Goal: Information Seeking & Learning: Learn about a topic

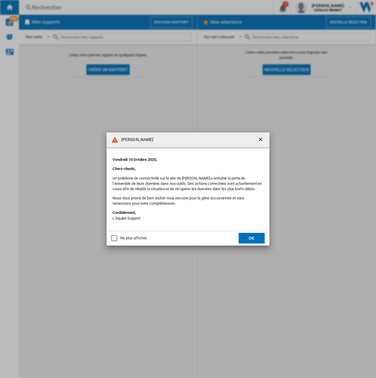
drag, startPoint x: 259, startPoint y: 141, endPoint x: 131, endPoint y: 232, distance: 156.6
click at [131, 232] on md-dialog-actions "Ne plus afficher OK" at bounding box center [188, 238] width 163 height 15
click at [251, 235] on button "OK" at bounding box center [252, 238] width 26 height 11
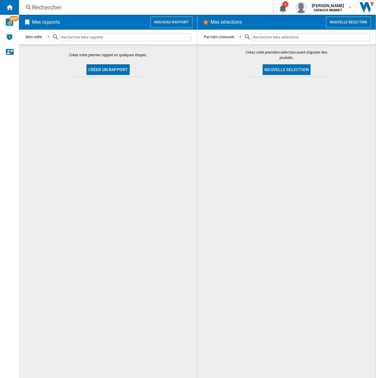
click at [228, 6] on div "Rechercher" at bounding box center [145, 7] width 226 height 8
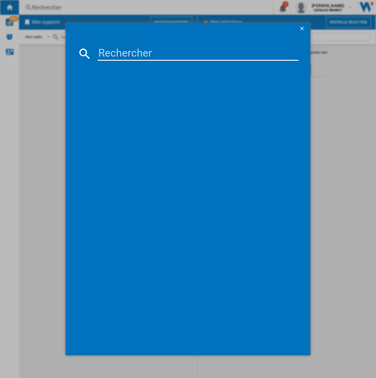
click at [161, 55] on input at bounding box center [198, 53] width 201 height 14
type input "SOP6417LX"
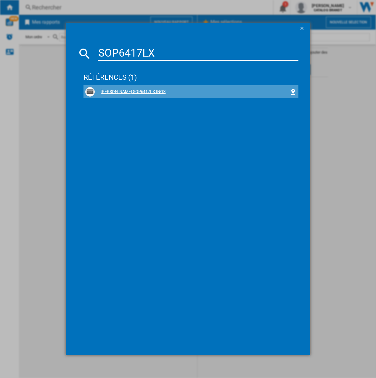
click at [128, 92] on div "[PERSON_NAME] SOP6417LX INOX" at bounding box center [192, 92] width 195 height 6
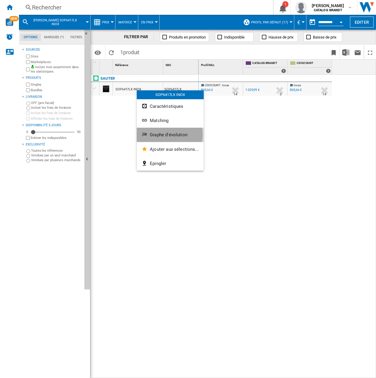
click at [163, 134] on span "Graphe d'évolution" at bounding box center [169, 134] width 38 height 5
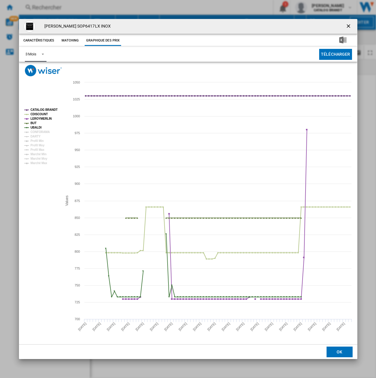
click at [38, 53] on span "Product popup" at bounding box center [41, 53] width 7 height 5
click at [38, 71] on md-option "6 Mois" at bounding box center [40, 69] width 40 height 14
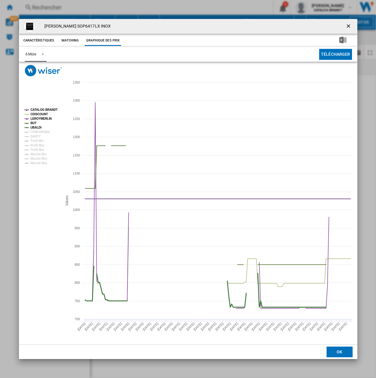
click at [36, 128] on tspan "UBALDI" at bounding box center [35, 127] width 11 height 3
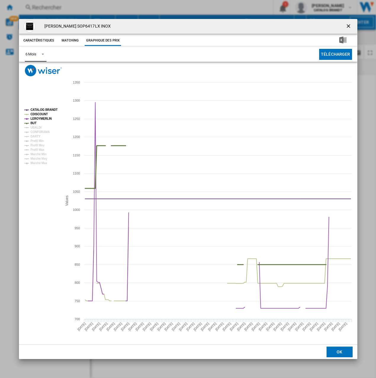
click at [33, 124] on tspan "BUT" at bounding box center [33, 122] width 6 height 3
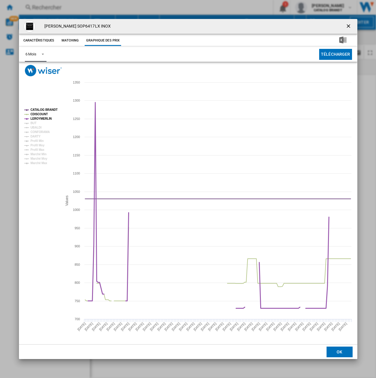
click at [36, 118] on tspan "LEROYMERLIN" at bounding box center [40, 118] width 21 height 3
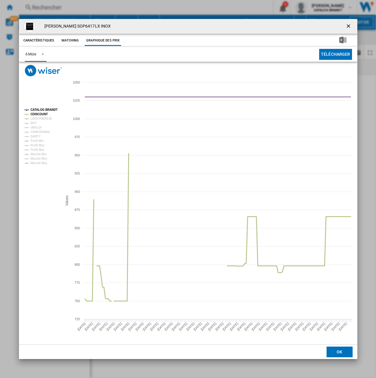
click at [40, 114] on tspan "CDISCOUNT" at bounding box center [38, 114] width 17 height 3
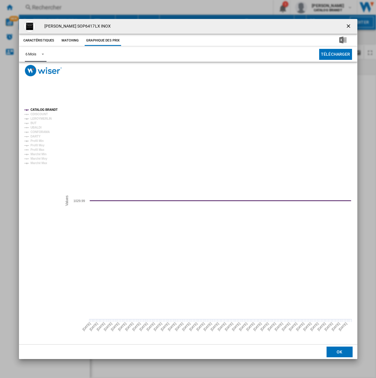
click at [44, 110] on tspan "CATALOG BRANDT" at bounding box center [43, 109] width 27 height 3
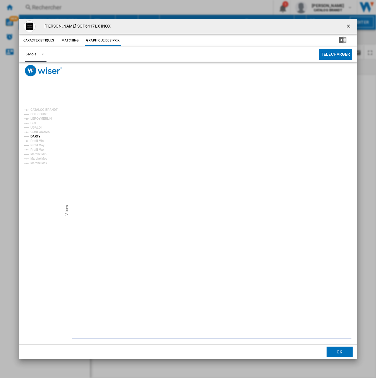
click at [37, 138] on tspan "DARTY" at bounding box center [35, 136] width 10 height 3
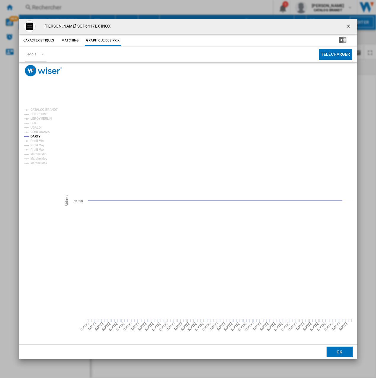
click at [346, 29] on ng-md-icon "getI18NText('BUTTONS.CLOSE_DIALOG')" at bounding box center [349, 26] width 7 height 7
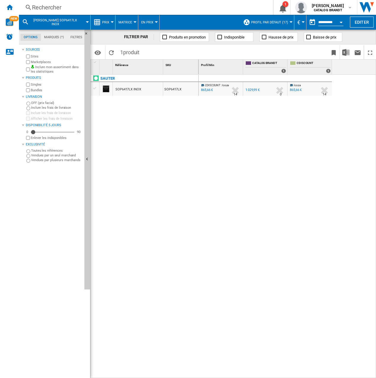
click at [67, 12] on div "Rechercher Rechercher 0 1 [PERSON_NAME] CATALOG [PERSON_NAME] CATALOG [PERSON_N…" at bounding box center [197, 7] width 357 height 15
click at [67, 9] on div "Rechercher" at bounding box center [145, 7] width 226 height 8
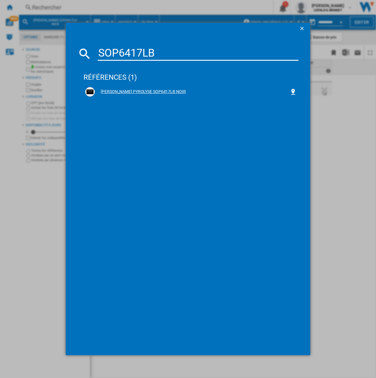
type input "SOP6417LB"
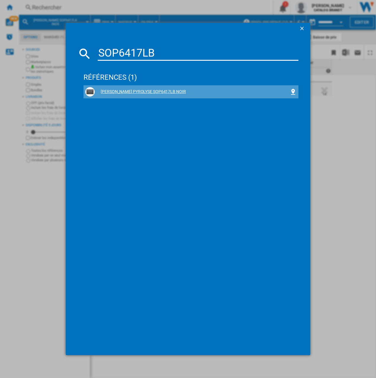
click at [127, 91] on div "[PERSON_NAME] PYROLYSE SOP6417LB NOIR" at bounding box center [192, 92] width 195 height 6
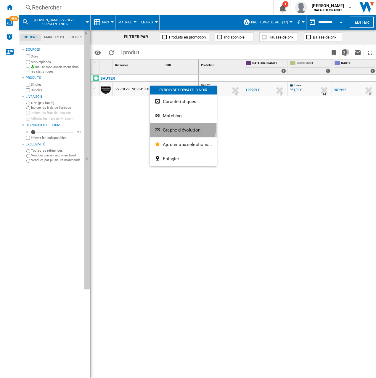
click at [175, 127] on span "Graphe d'évolution" at bounding box center [182, 129] width 38 height 5
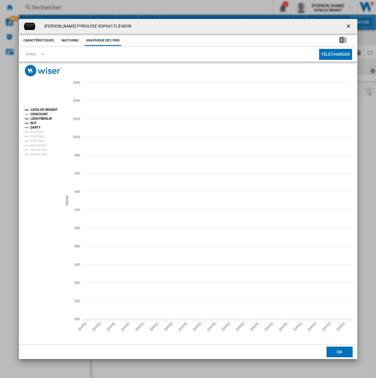
click at [35, 123] on tspan "BUT" at bounding box center [33, 122] width 6 height 3
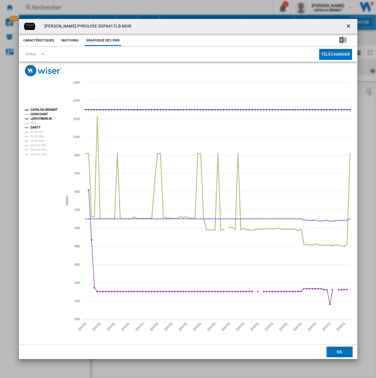
click at [42, 116] on tspan "CDISCOUNT" at bounding box center [38, 114] width 17 height 3
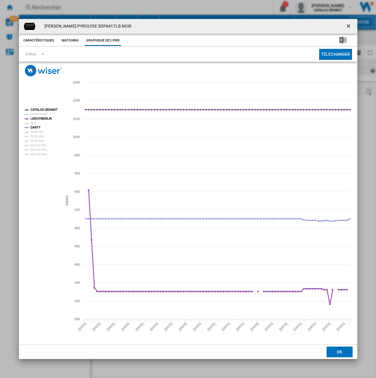
click at [39, 117] on tspan "LEROYMERLIN" at bounding box center [40, 118] width 21 height 3
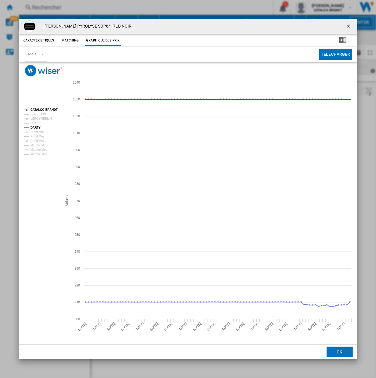
click at [45, 108] on tspan "CATALOG BRANDT" at bounding box center [43, 109] width 27 height 3
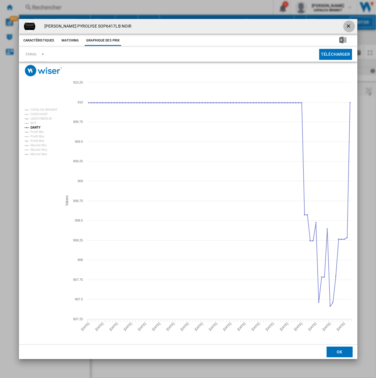
click at [349, 25] on ng-md-icon "getI18NText('BUTTONS.CLOSE_DIALOG')" at bounding box center [349, 26] width 7 height 7
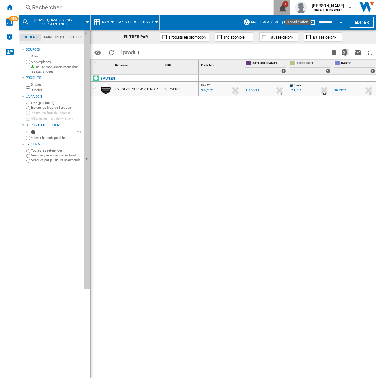
click at [288, 4] on div "1" at bounding box center [285, 4] width 6 height 6
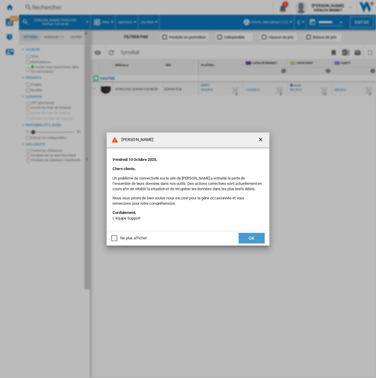
click at [248, 238] on button "OK" at bounding box center [252, 238] width 26 height 11
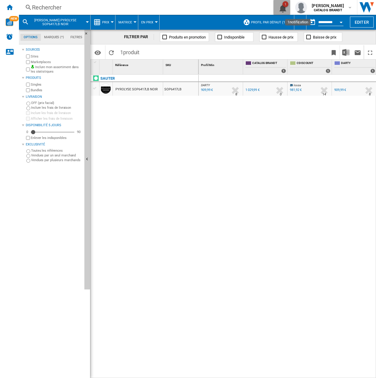
click at [286, 12] on button "1" at bounding box center [282, 7] width 17 height 15
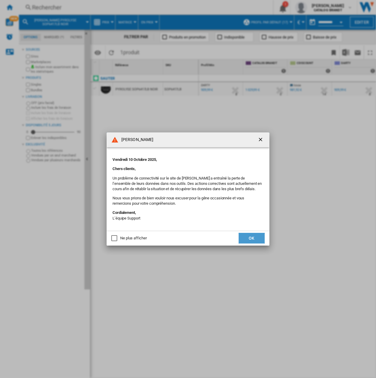
click at [253, 237] on button "OK" at bounding box center [252, 238] width 26 height 11
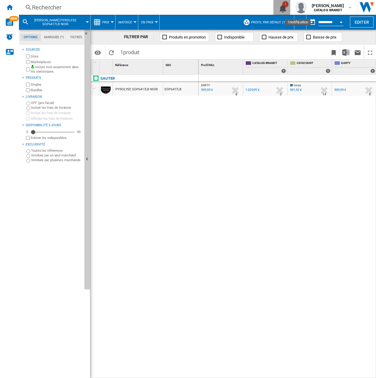
click at [285, 11] on ng-md-icon "1\a notification" at bounding box center [281, 7] width 7 height 7
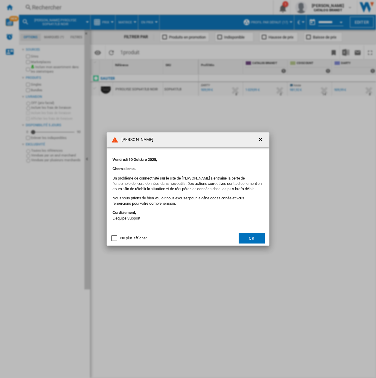
click at [121, 239] on div "Ne plus afficher" at bounding box center [133, 237] width 26 height 5
click at [259, 236] on button "OK" at bounding box center [252, 238] width 26 height 11
